Goal: Task Accomplishment & Management: Use online tool/utility

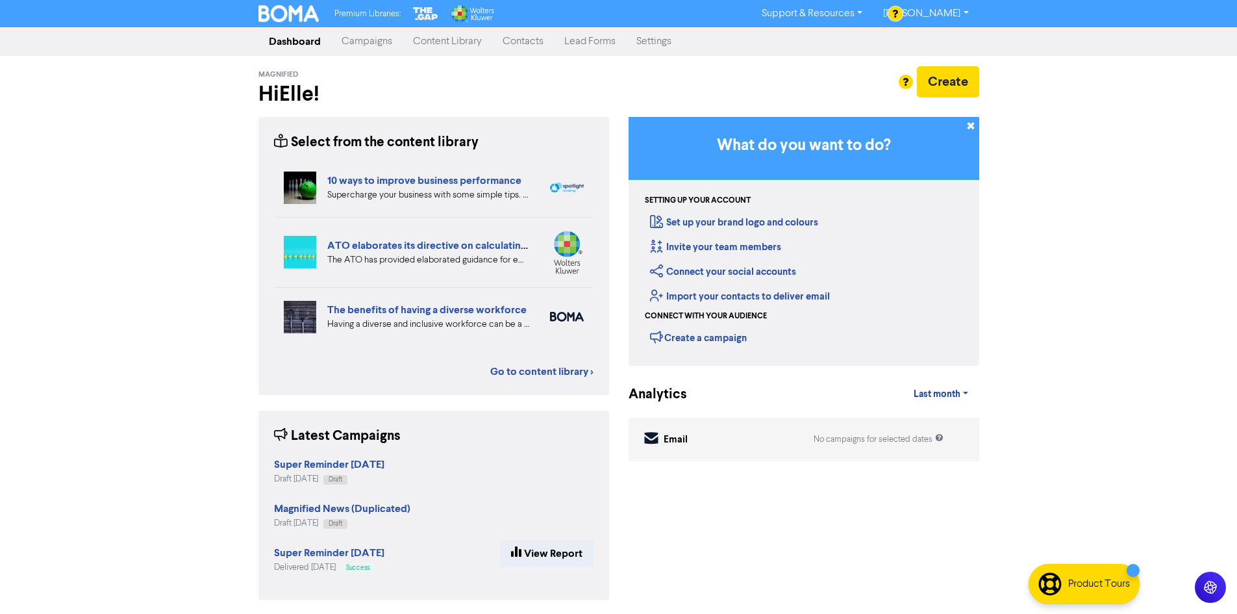
click at [393, 44] on link "Campaigns" at bounding box center [366, 42] width 71 height 26
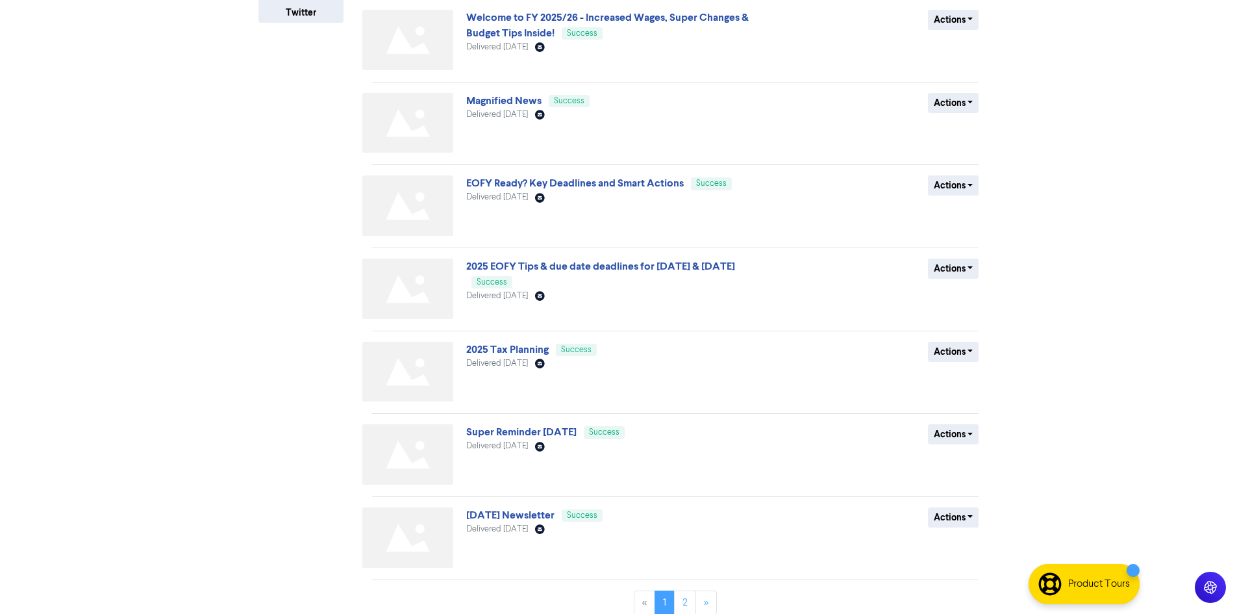
scroll to position [357, 0]
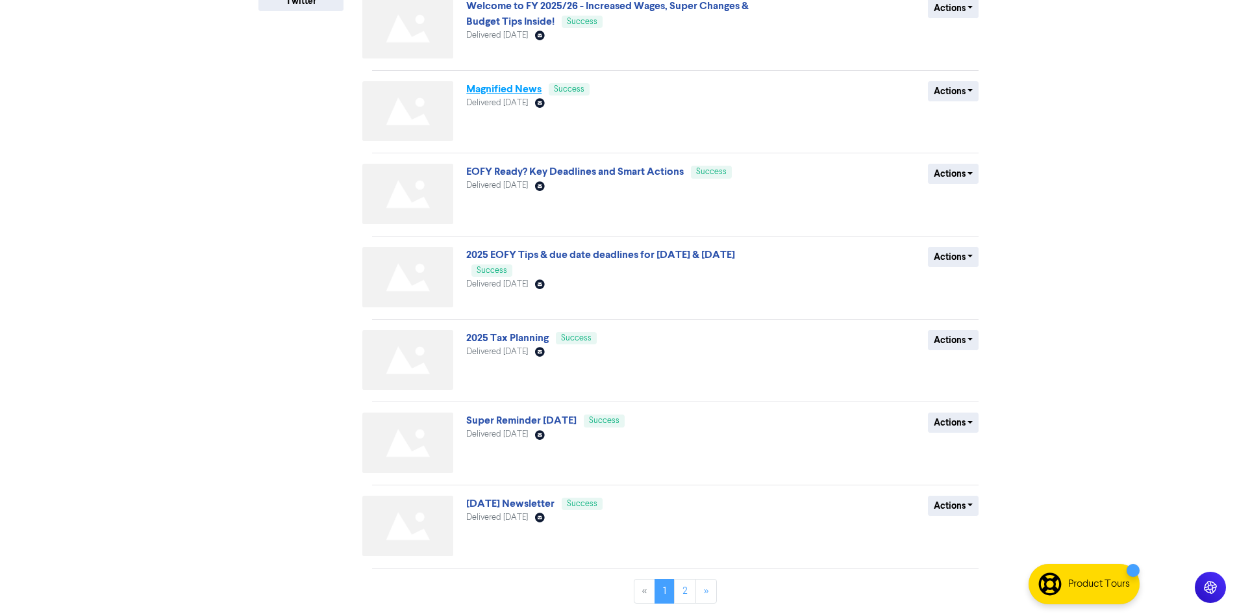
click at [520, 92] on link "Magnified News" at bounding box center [503, 88] width 75 height 13
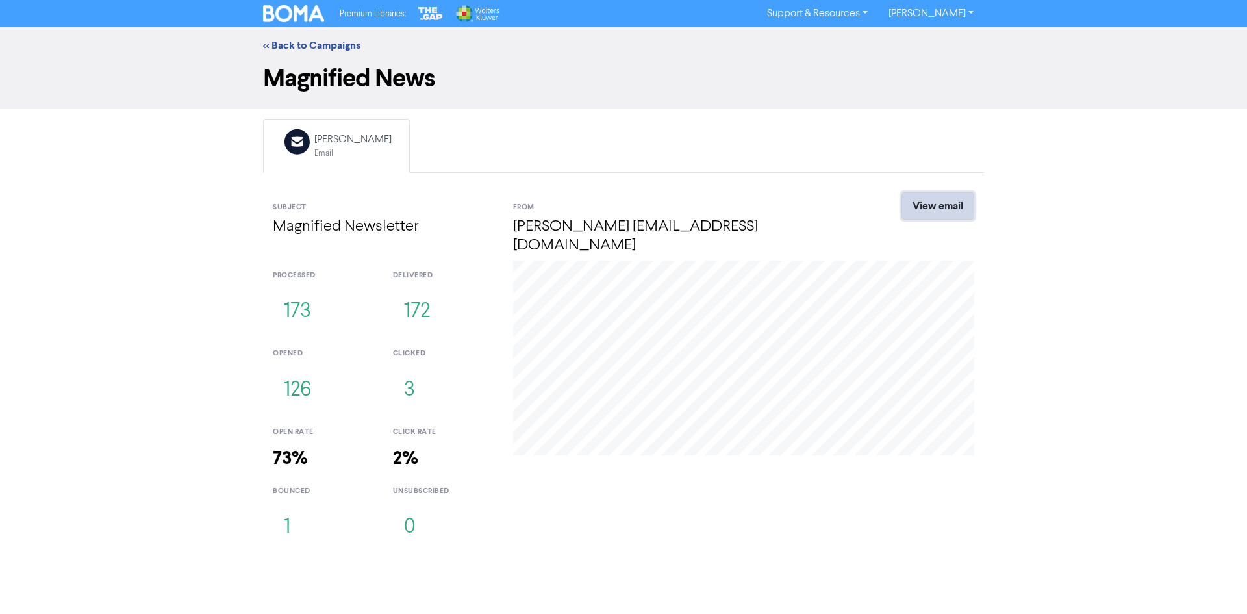
click at [931, 201] on link "View email" at bounding box center [937, 205] width 73 height 27
click at [298, 40] on link "<< Back to Campaigns" at bounding box center [311, 45] width 97 height 13
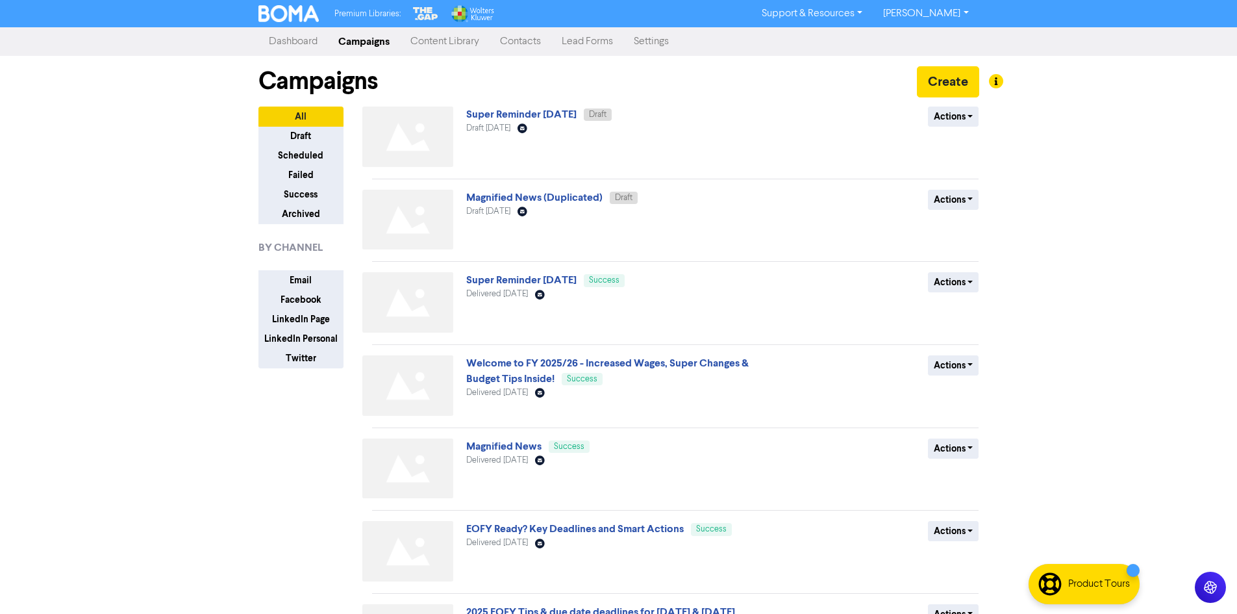
click at [451, 38] on link "Content Library" at bounding box center [445, 42] width 90 height 26
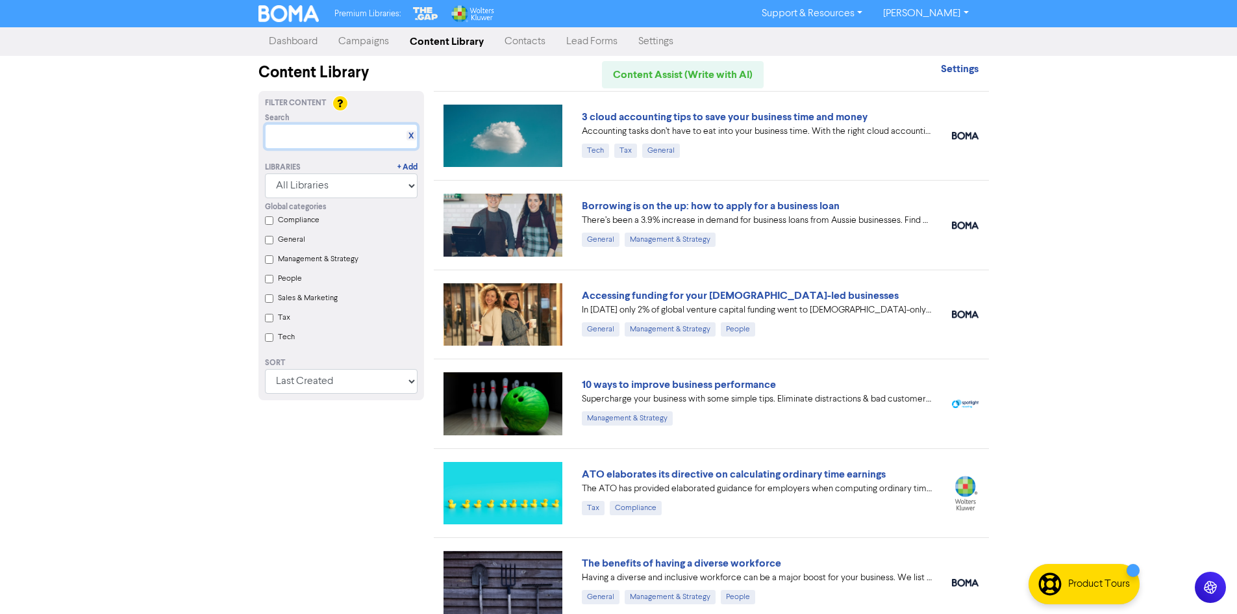
click at [335, 134] on input "text" at bounding box center [341, 136] width 153 height 25
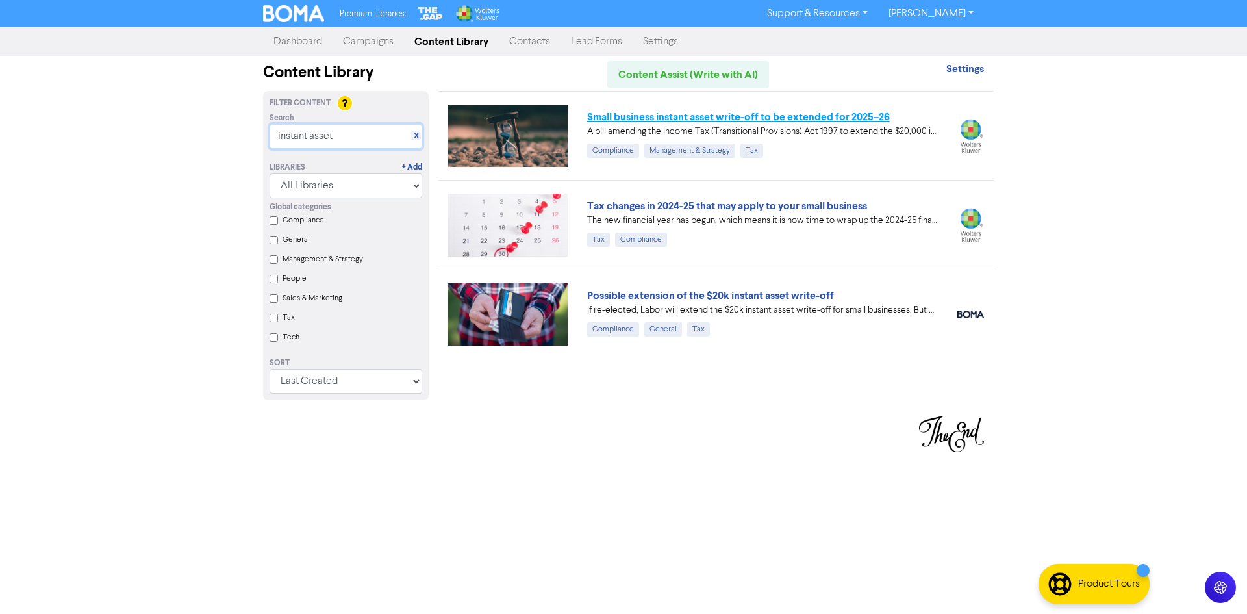
type input "instant asset"
click at [756, 118] on link "Small business instant asset write-off to be extended for 2025–26" at bounding box center [738, 116] width 303 height 13
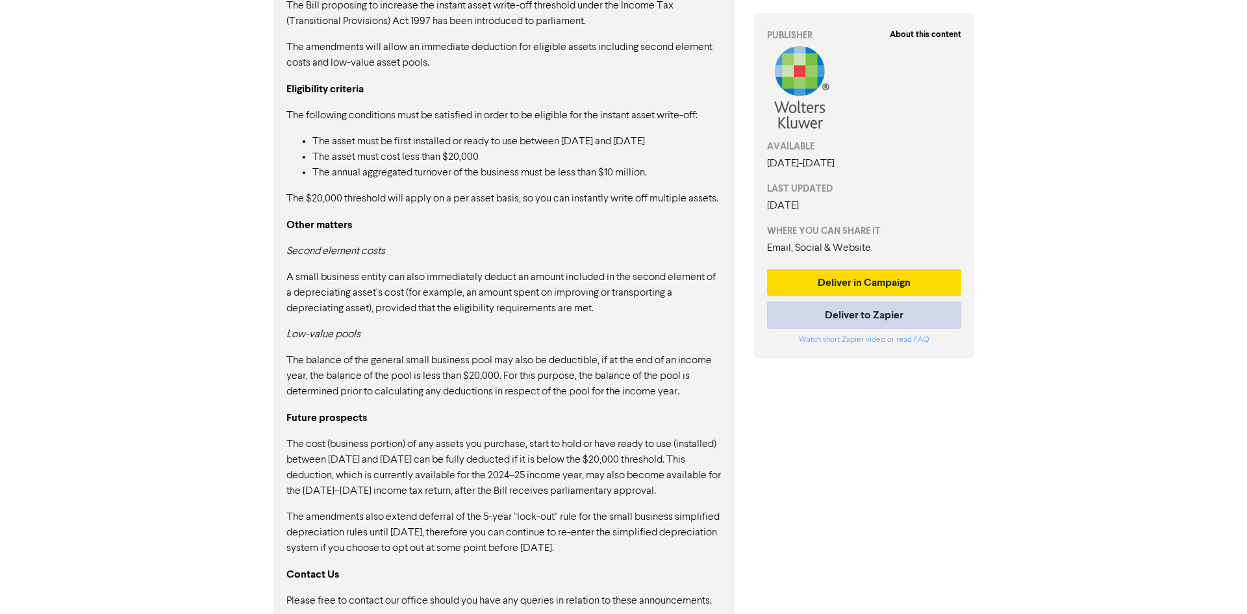
scroll to position [813, 0]
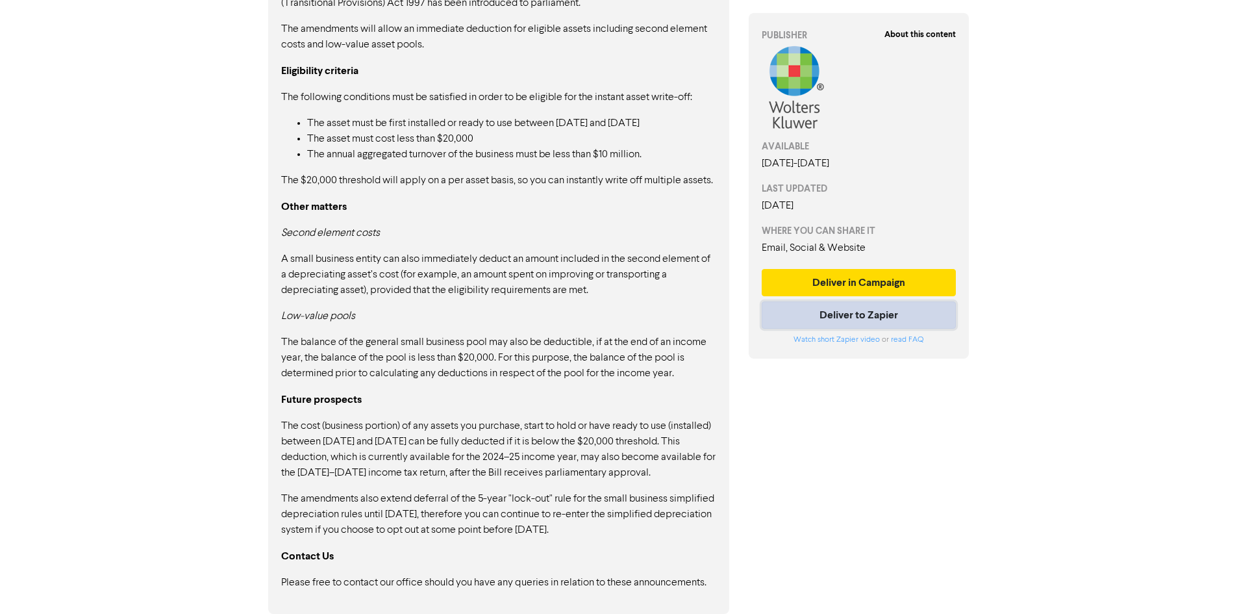
click at [828, 329] on button "Deliver to Zapier" at bounding box center [859, 314] width 195 height 27
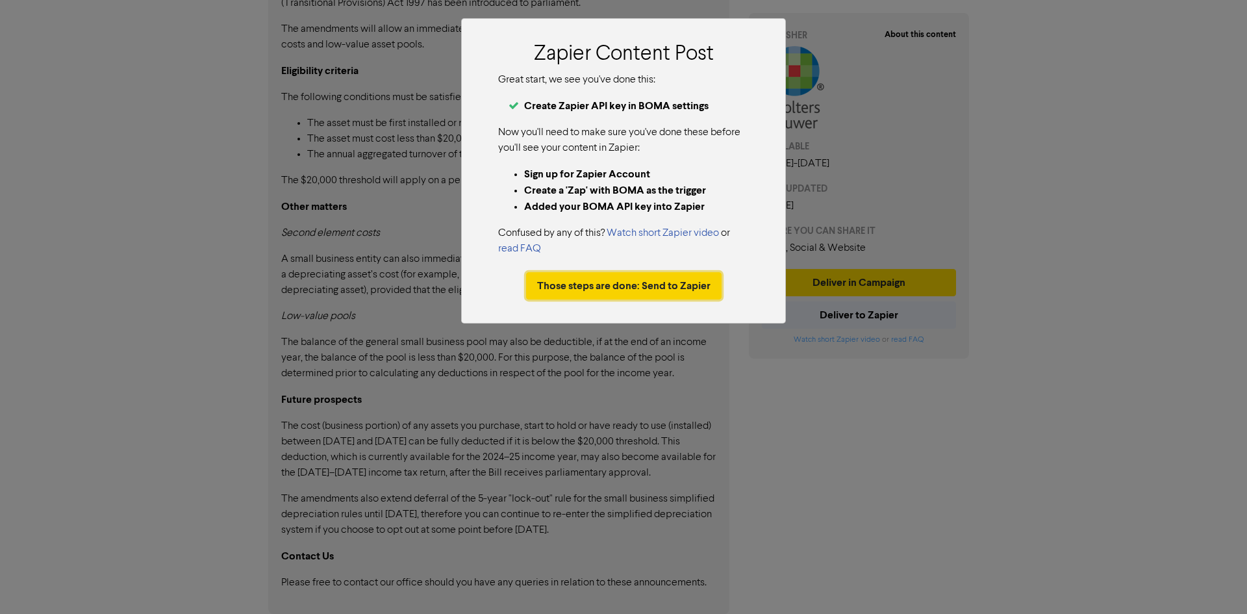
click at [653, 290] on button "Those steps are done: Send to Zapier" at bounding box center [623, 285] width 195 height 27
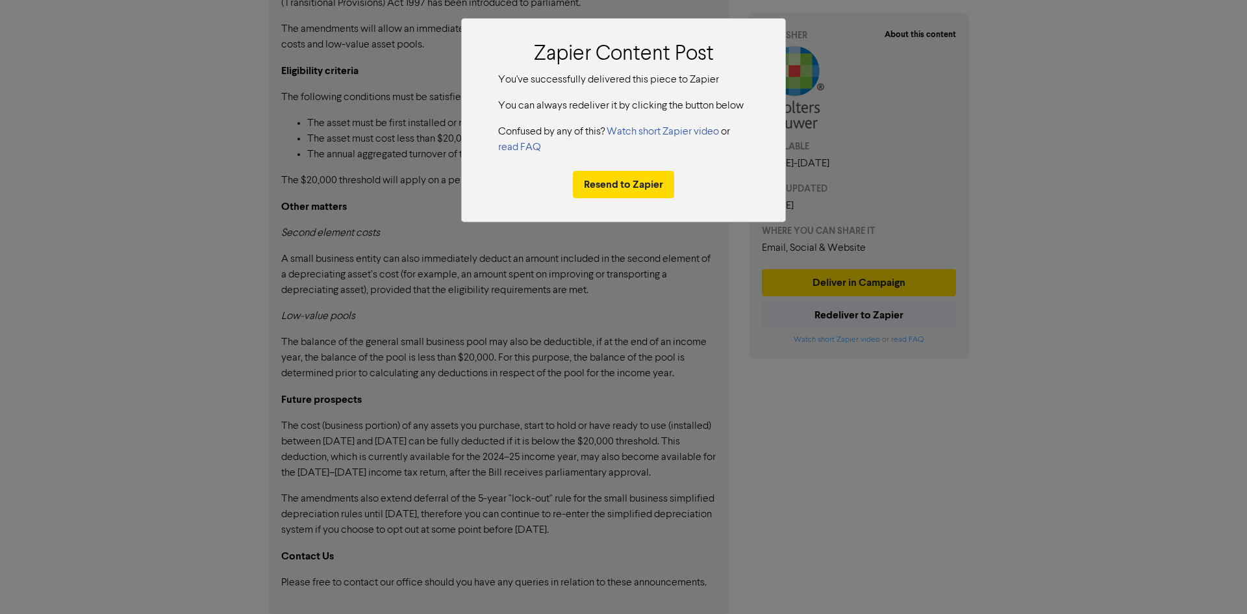
click at [860, 561] on div "Zapier Content Post You've successfully delivered this piece to Zapier You can …" at bounding box center [623, 307] width 1247 height 614
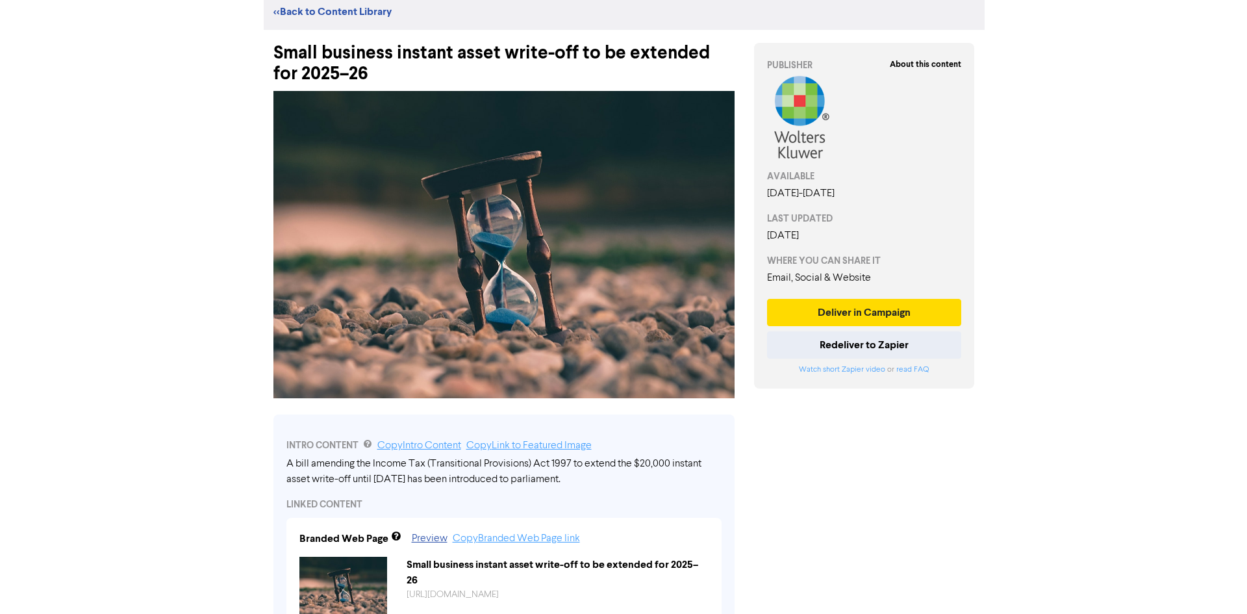
scroll to position [0, 0]
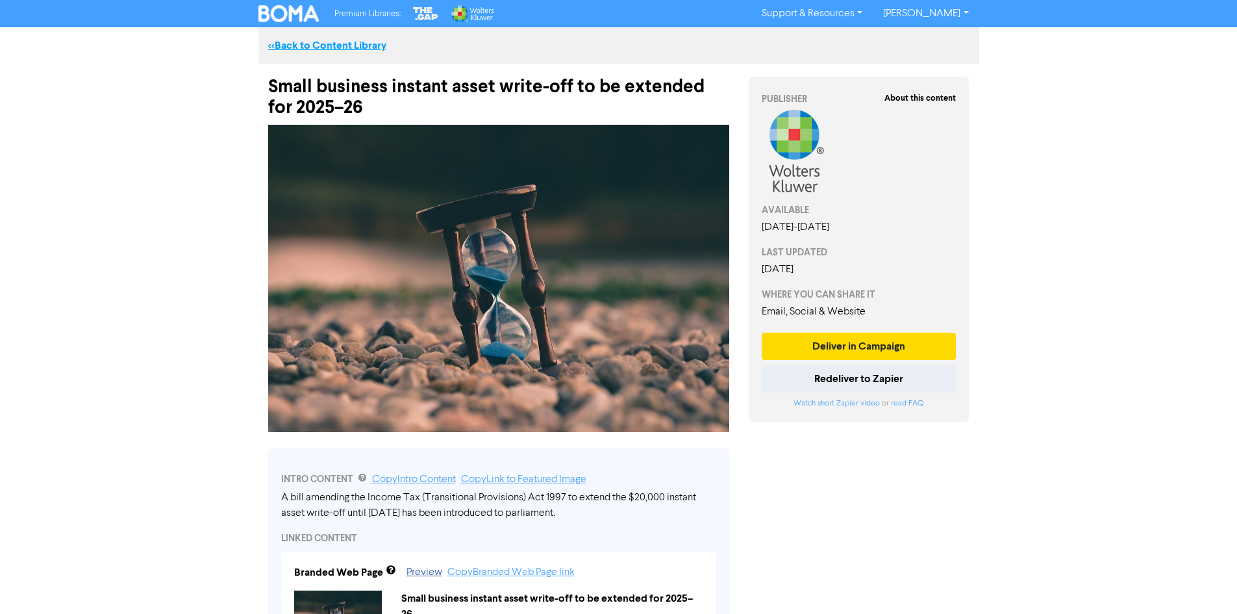
click at [309, 40] on link "<< Back to Content Library" at bounding box center [327, 45] width 118 height 13
